Goal: Task Accomplishment & Management: Use online tool/utility

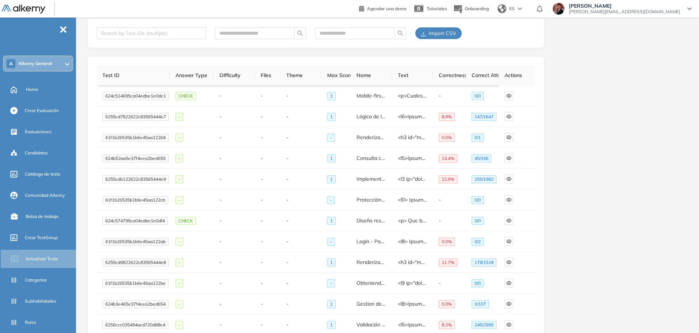
scroll to position [46, 0]
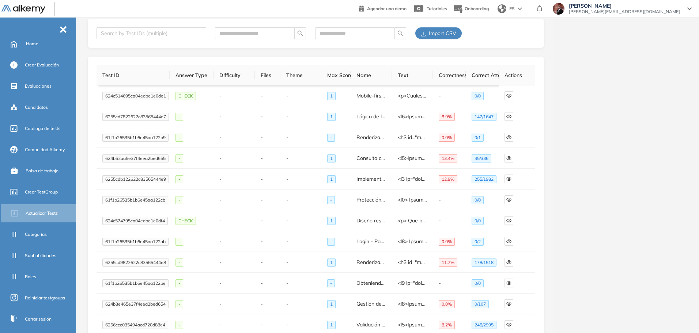
click at [438, 37] on span "Import CSV" at bounding box center [442, 33] width 27 height 8
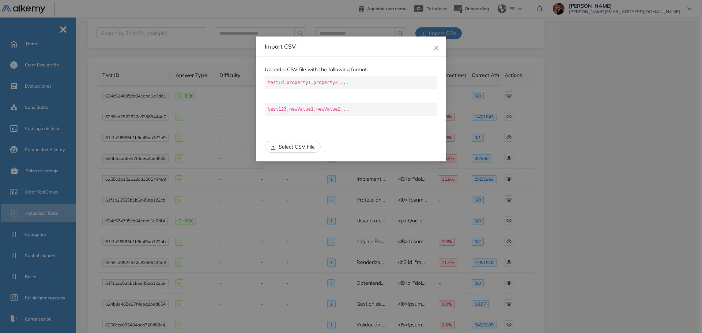
click at [303, 150] on span "Select CSV File" at bounding box center [296, 147] width 36 height 8
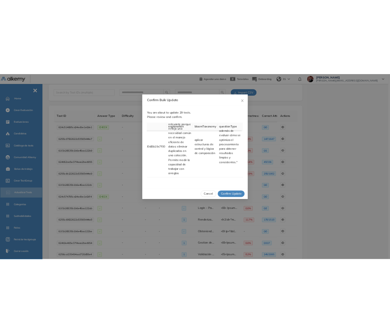
scroll to position [1187, 6961]
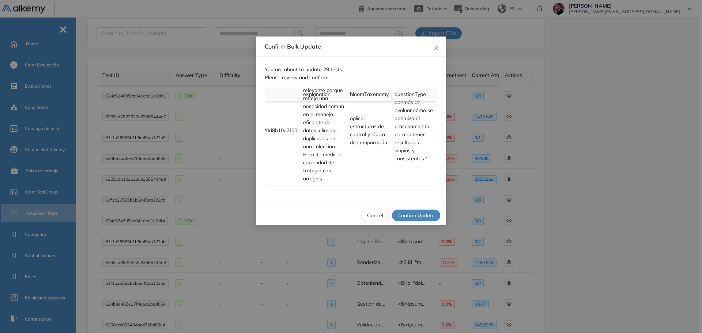
click at [421, 215] on span "Confirm Update" at bounding box center [415, 216] width 37 height 8
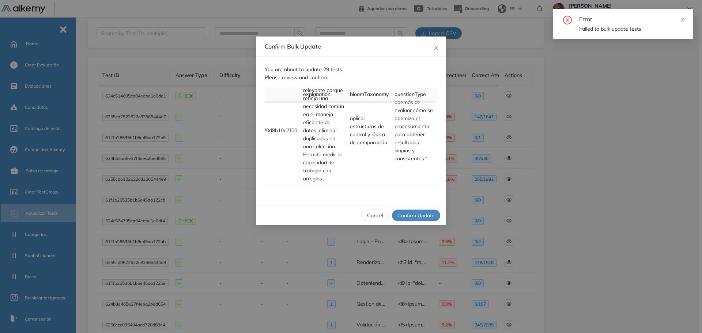
click at [377, 214] on span "Cancel" at bounding box center [375, 216] width 16 height 8
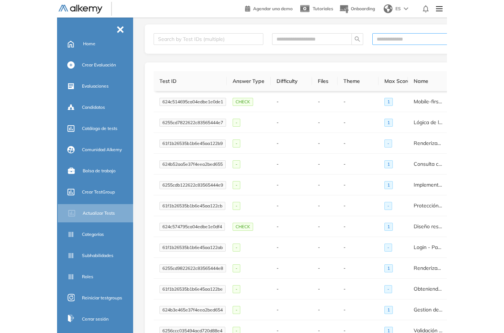
scroll to position [0, 0]
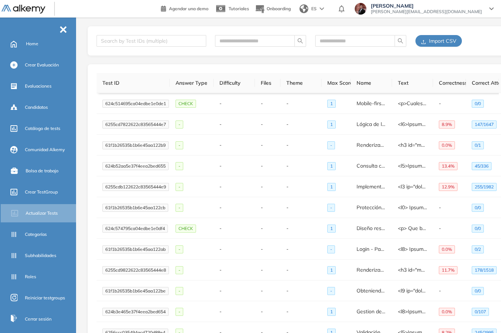
click at [440, 42] on span "Import CSV" at bounding box center [442, 41] width 27 height 8
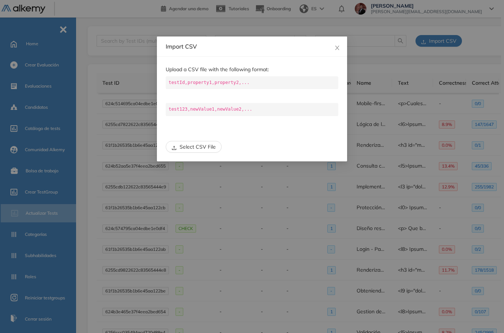
click at [197, 149] on span "Select CSV File" at bounding box center [197, 147] width 36 height 8
click at [200, 149] on span "Select CSV File" at bounding box center [197, 147] width 36 height 8
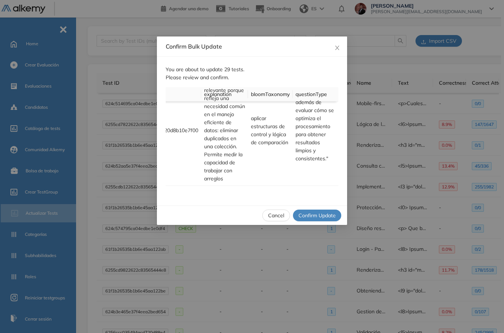
click at [320, 215] on span "Confirm Update" at bounding box center [316, 216] width 37 height 8
click at [338, 48] on icon "close" at bounding box center [337, 48] width 6 height 6
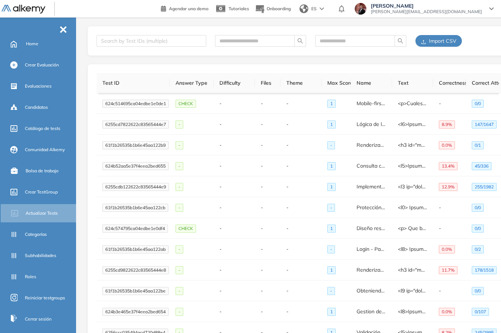
click at [441, 45] on span "Import CSV" at bounding box center [442, 41] width 27 height 8
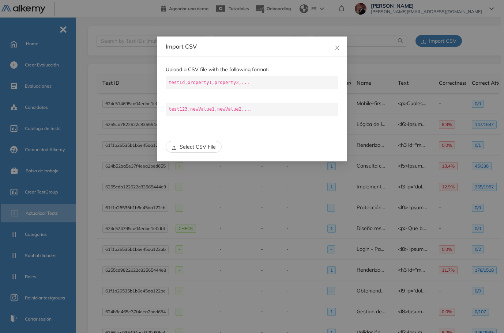
click at [200, 144] on span "Select CSV File" at bounding box center [197, 147] width 36 height 8
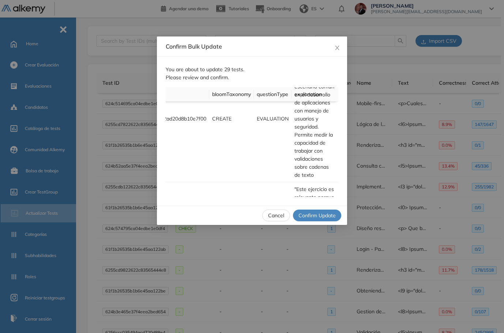
scroll to position [743, 6952]
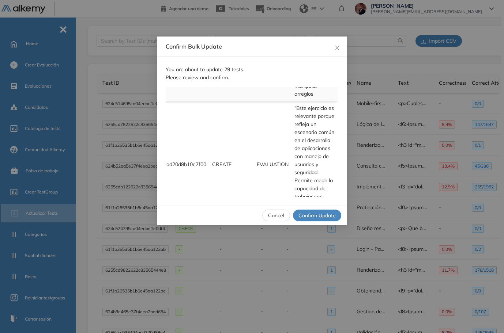
drag, startPoint x: 313, startPoint y: 158, endPoint x: 325, endPoint y: 175, distance: 20.9
click at [325, 101] on td ""Este ejercicio es relevante porque representa una operación fundamental en pro…" at bounding box center [314, 37] width 47 height 127
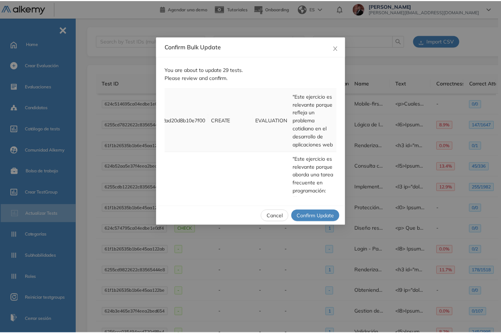
scroll to position [0, 6952]
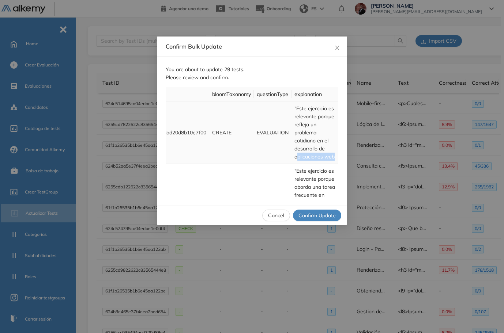
drag, startPoint x: 300, startPoint y: 159, endPoint x: 313, endPoint y: 167, distance: 15.2
click at [313, 164] on td ""Este ejercicio es relevante porque refleja un problema cotidiano en el desarro…" at bounding box center [314, 133] width 47 height 62
copy td "plicaciones web"
click at [336, 46] on icon "close" at bounding box center [337, 48] width 6 height 6
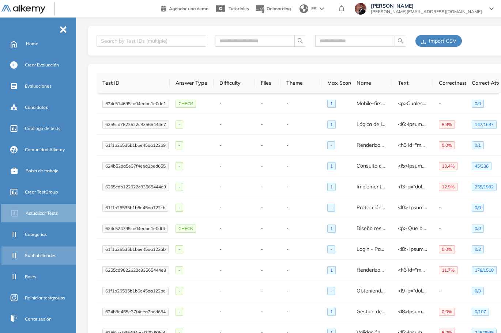
click at [37, 259] on div "Subhabilidades" at bounding box center [50, 256] width 50 height 12
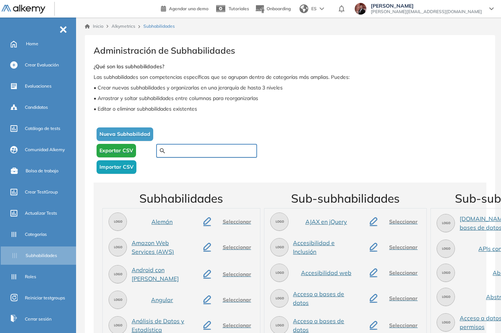
click at [194, 151] on input "text" at bounding box center [211, 151] width 86 height 7
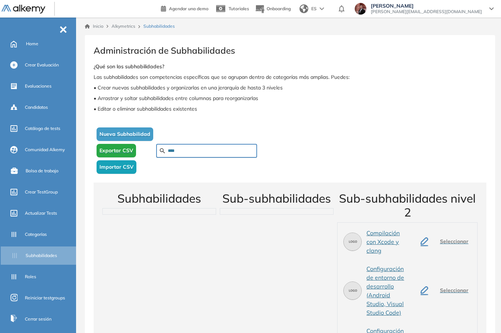
drag, startPoint x: 187, startPoint y: 152, endPoint x: 154, endPoint y: 144, distance: 33.8
click at [154, 144] on div "Nueva Subhabilidad Exportar CSV Importar CSV ****" at bounding box center [180, 151] width 172 height 52
type input "****"
click at [129, 169] on span "Importar CSV" at bounding box center [116, 167] width 34 height 8
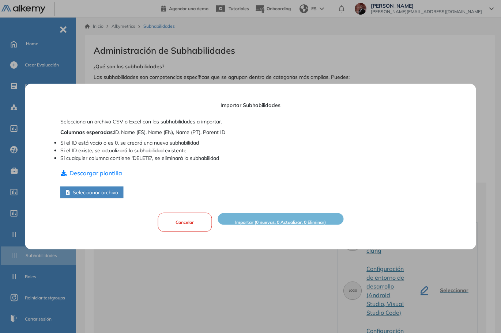
click at [194, 224] on button "Cancelar" at bounding box center [185, 222] width 54 height 19
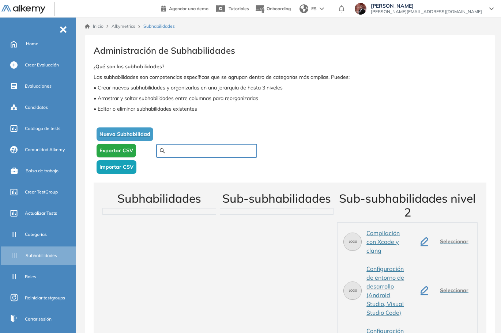
click at [182, 153] on input "text" at bounding box center [211, 151] width 86 height 7
